Goal: Download file/media

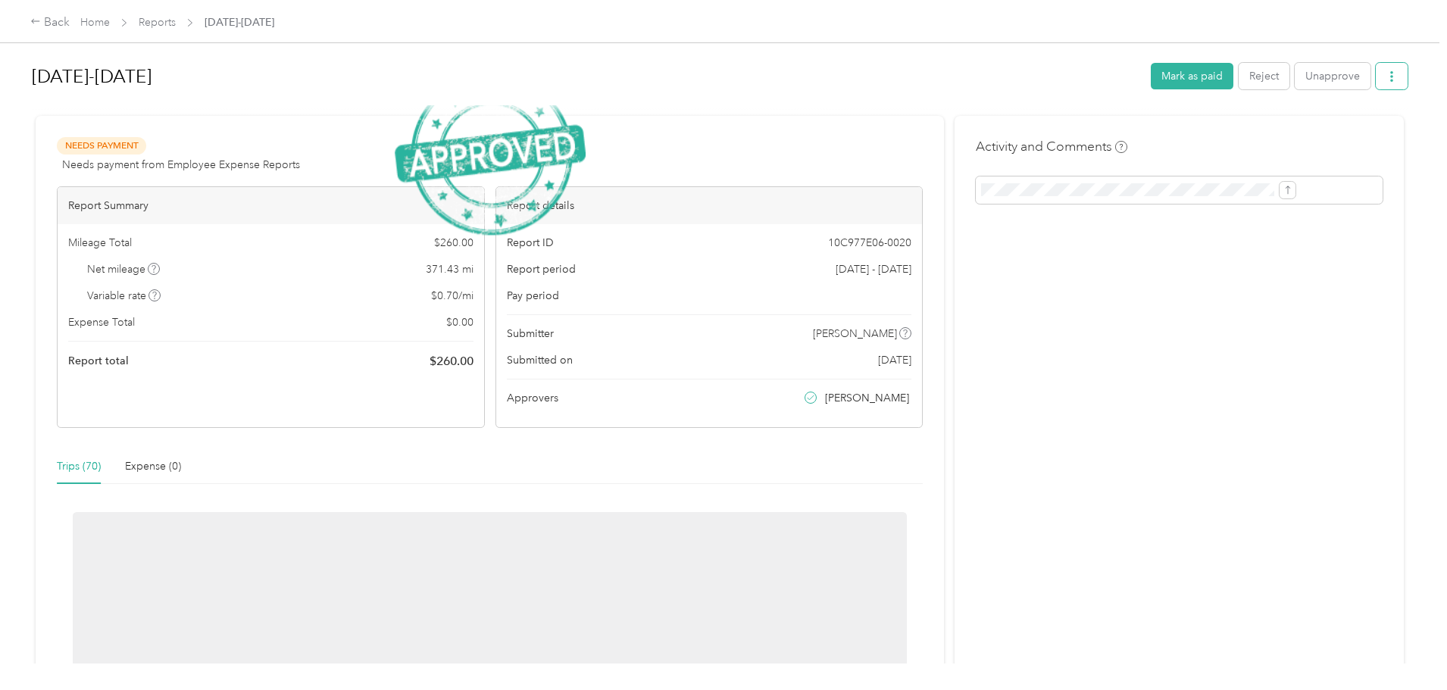
click at [1376, 77] on button "button" at bounding box center [1392, 76] width 32 height 27
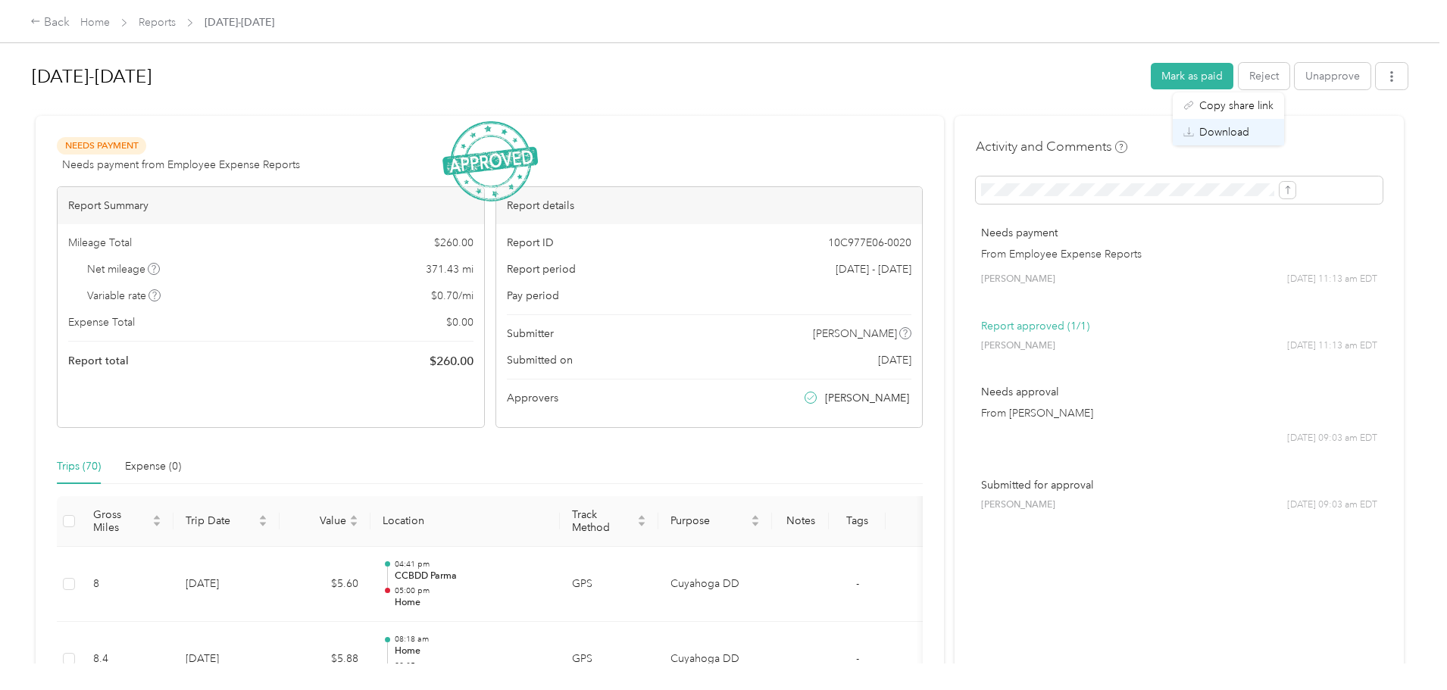
click at [1239, 141] on li "Download" at bounding box center [1228, 132] width 111 height 27
click at [1196, 133] on div "Download" at bounding box center [1229, 132] width 90 height 16
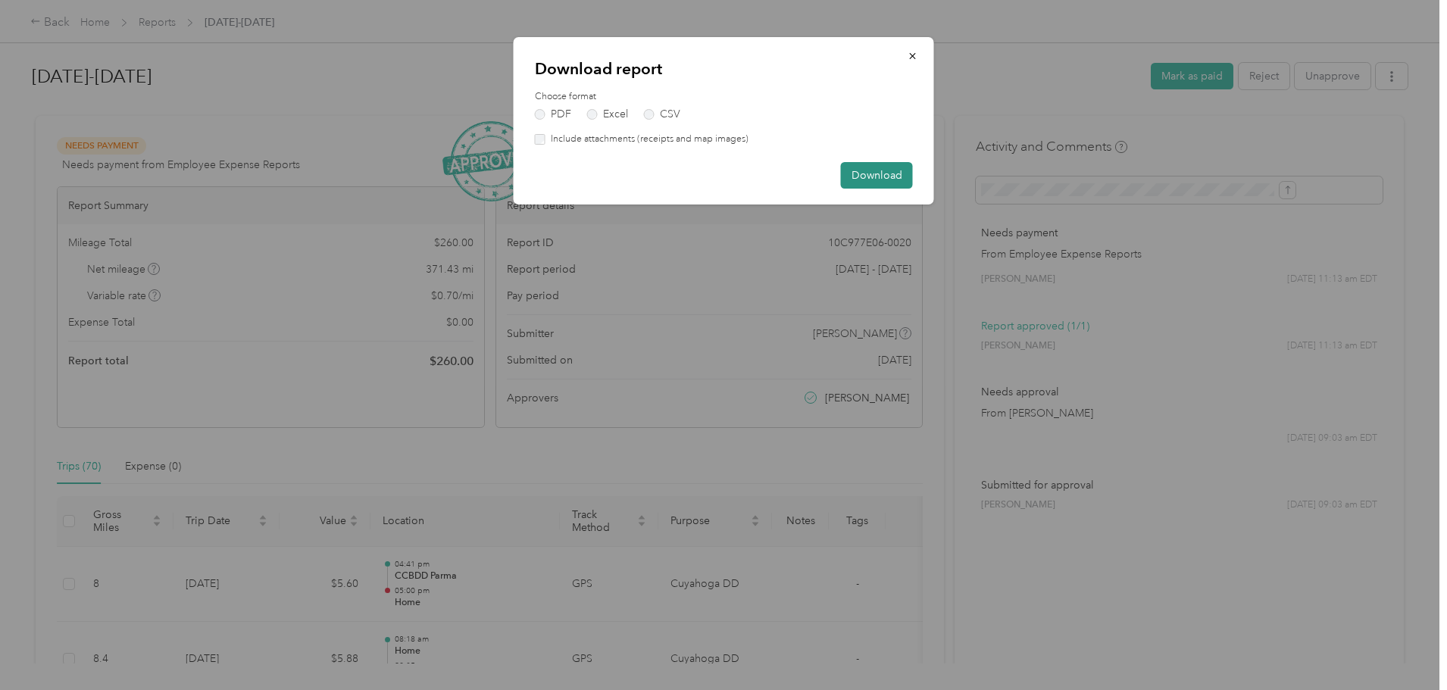
click at [887, 175] on button "Download" at bounding box center [877, 175] width 72 height 27
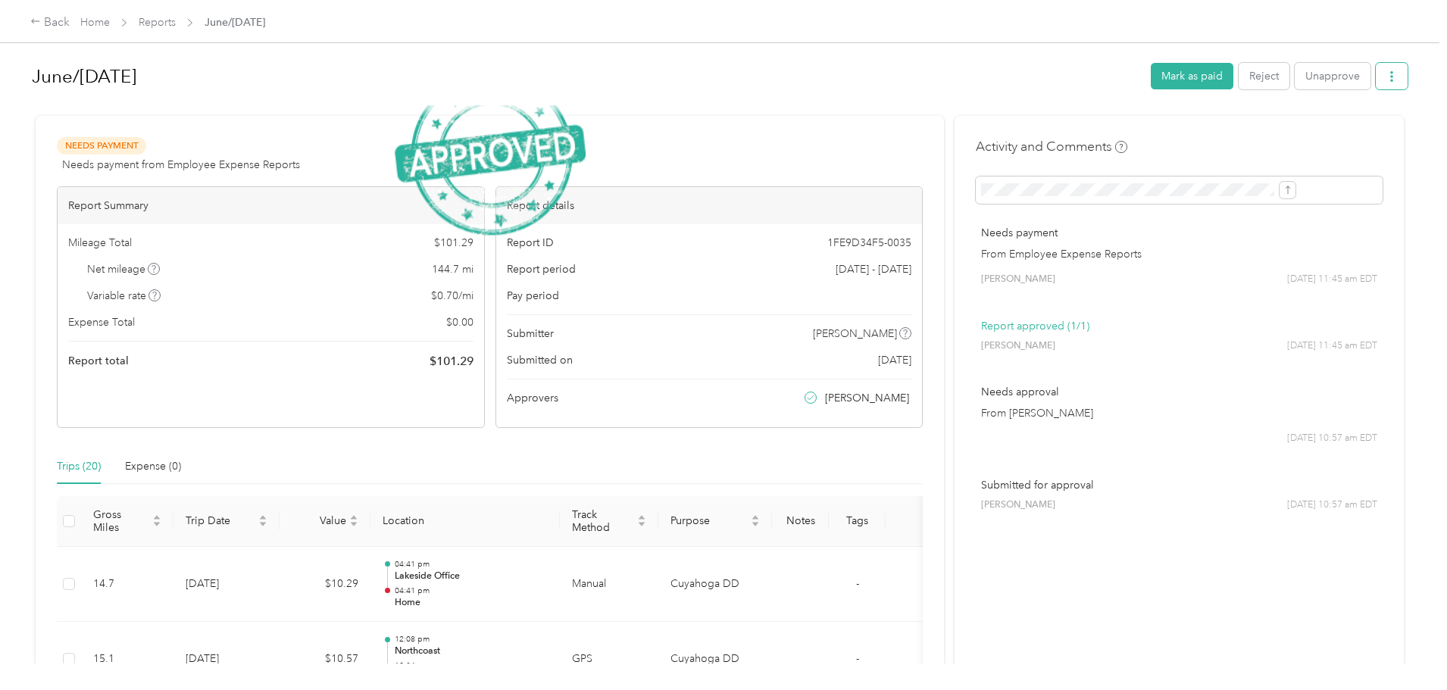
click at [1376, 80] on button "button" at bounding box center [1392, 76] width 32 height 27
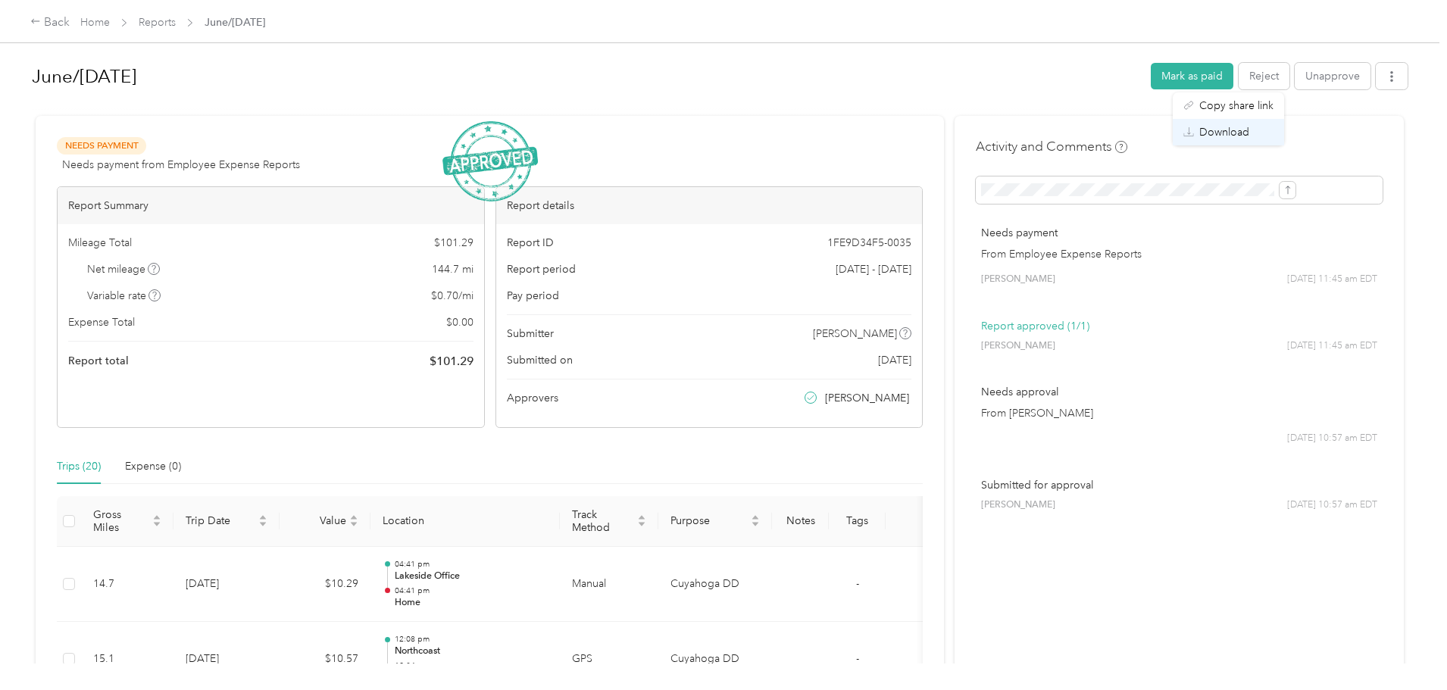
click at [1259, 138] on div "Download" at bounding box center [1229, 132] width 90 height 16
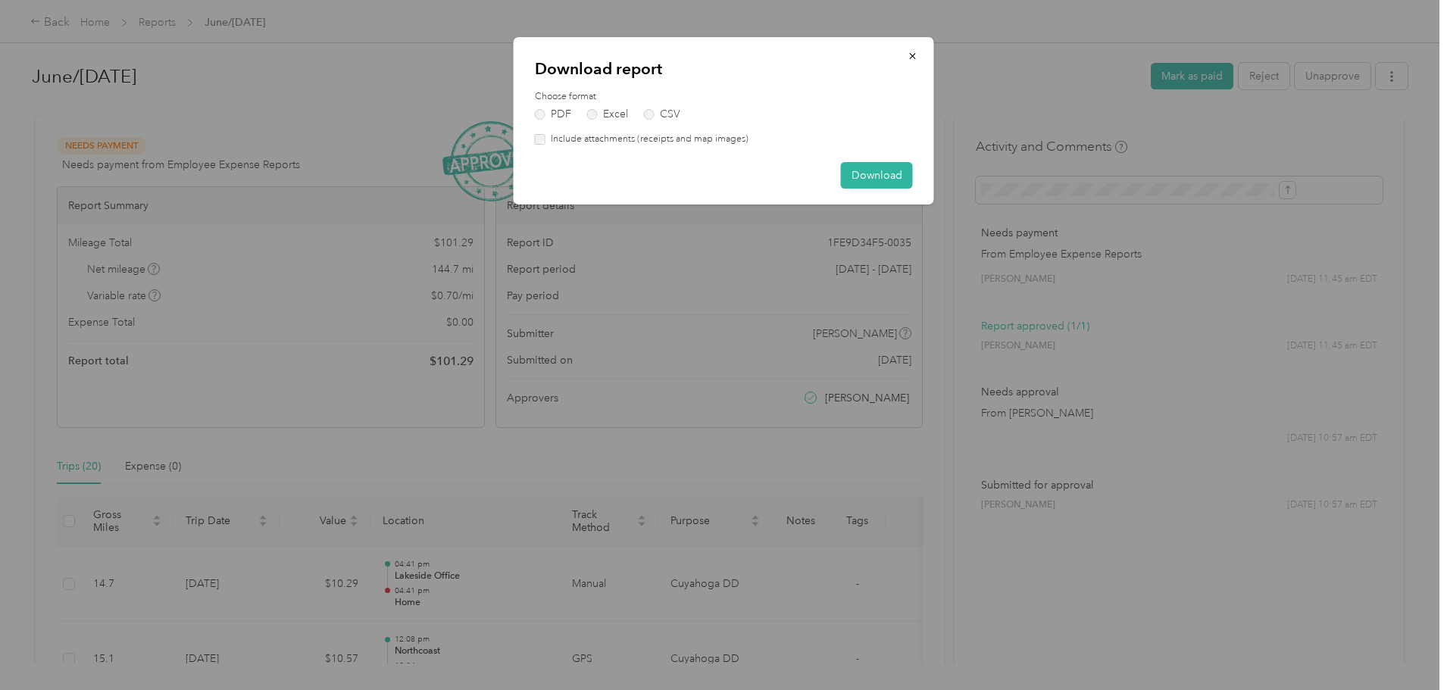
click at [884, 190] on div "Download report Choose format PDF Excel CSV Include attachments (receipts and m…" at bounding box center [724, 120] width 421 height 167
click at [884, 182] on button "Download" at bounding box center [877, 175] width 72 height 27
